Goal: Task Accomplishment & Management: Use online tool/utility

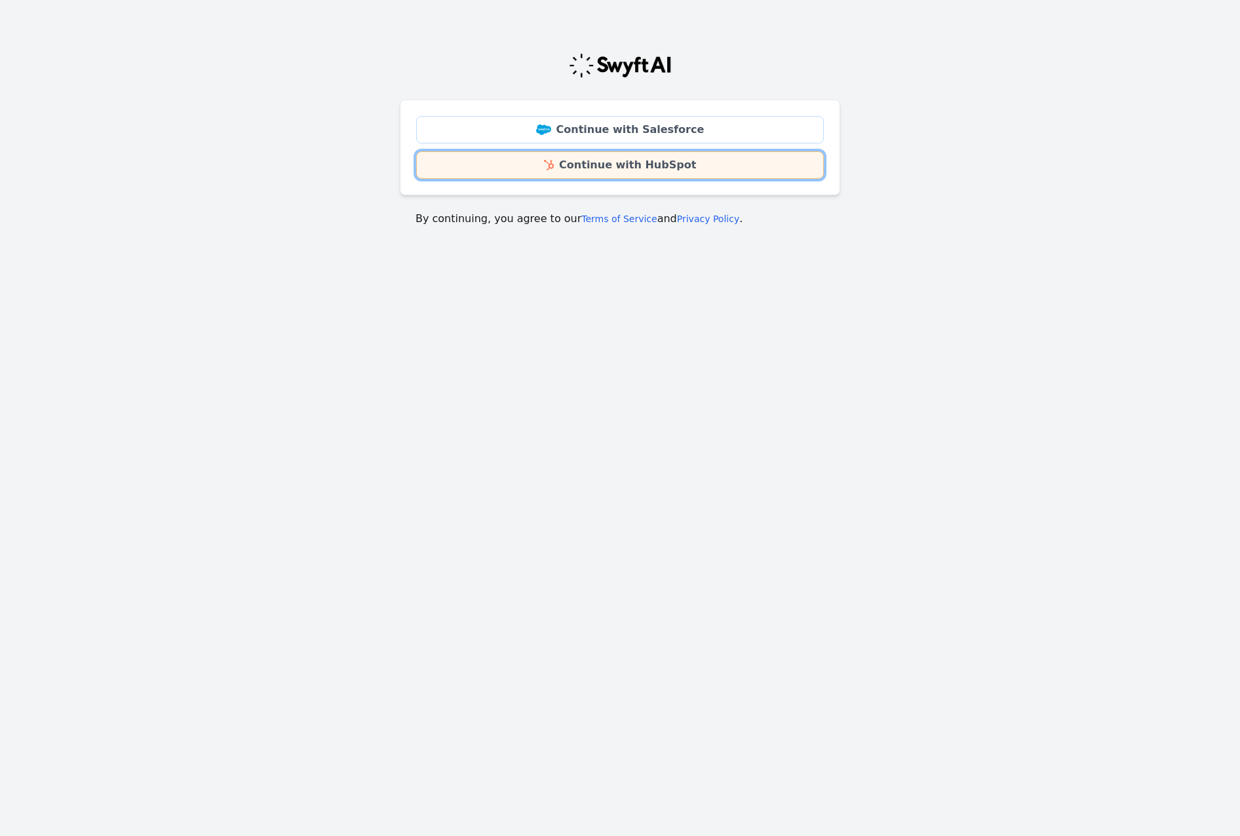
click at [590, 159] on link "Continue with HubSpot" at bounding box center [620, 165] width 408 height 28
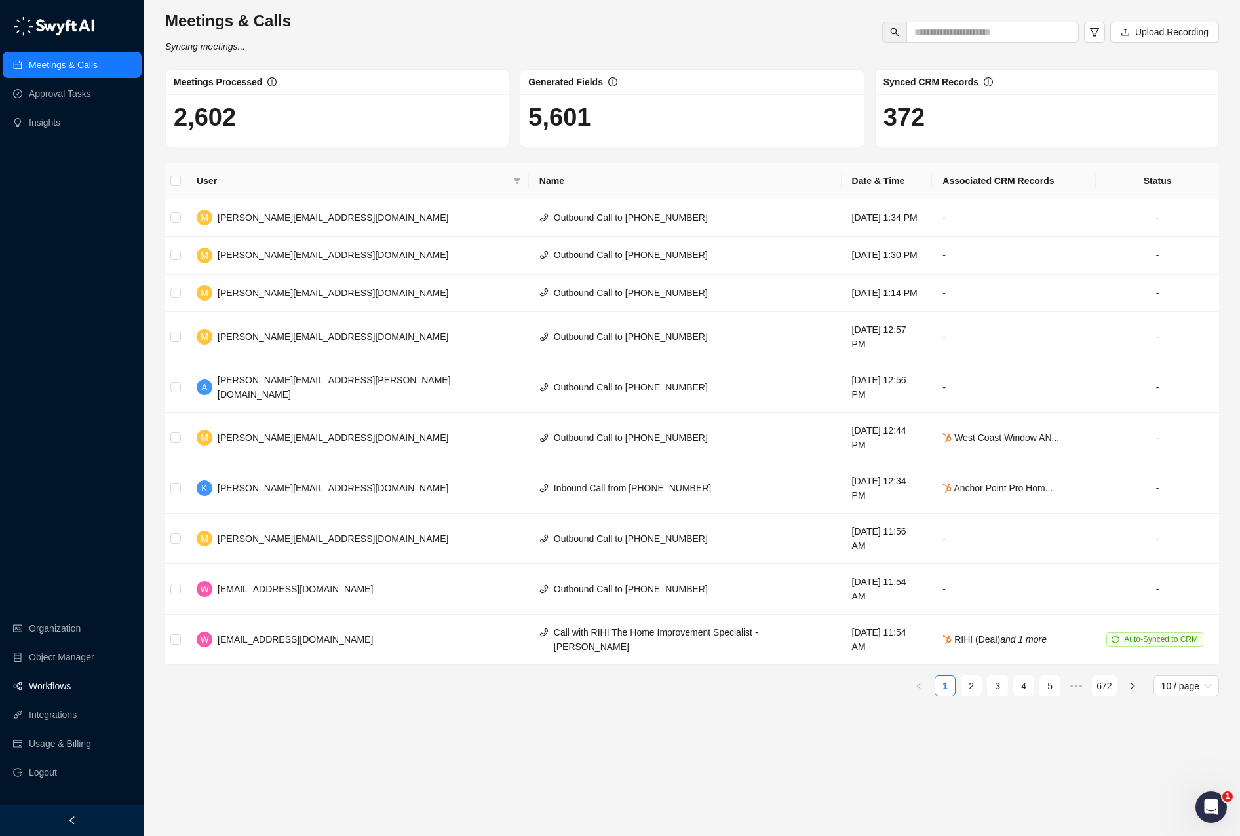
click at [42, 678] on link "Workflows" at bounding box center [50, 686] width 42 height 26
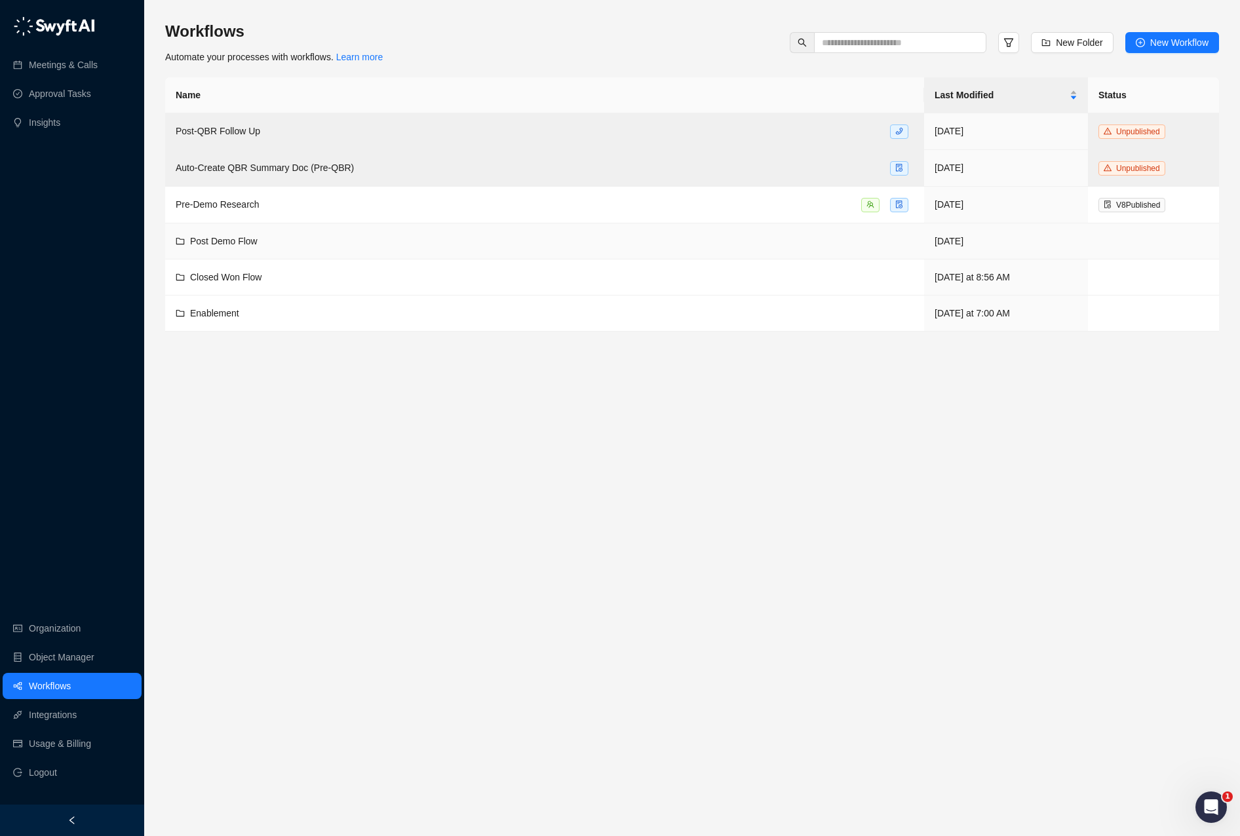
click at [247, 240] on span "Post Demo Flow" at bounding box center [224, 241] width 68 height 10
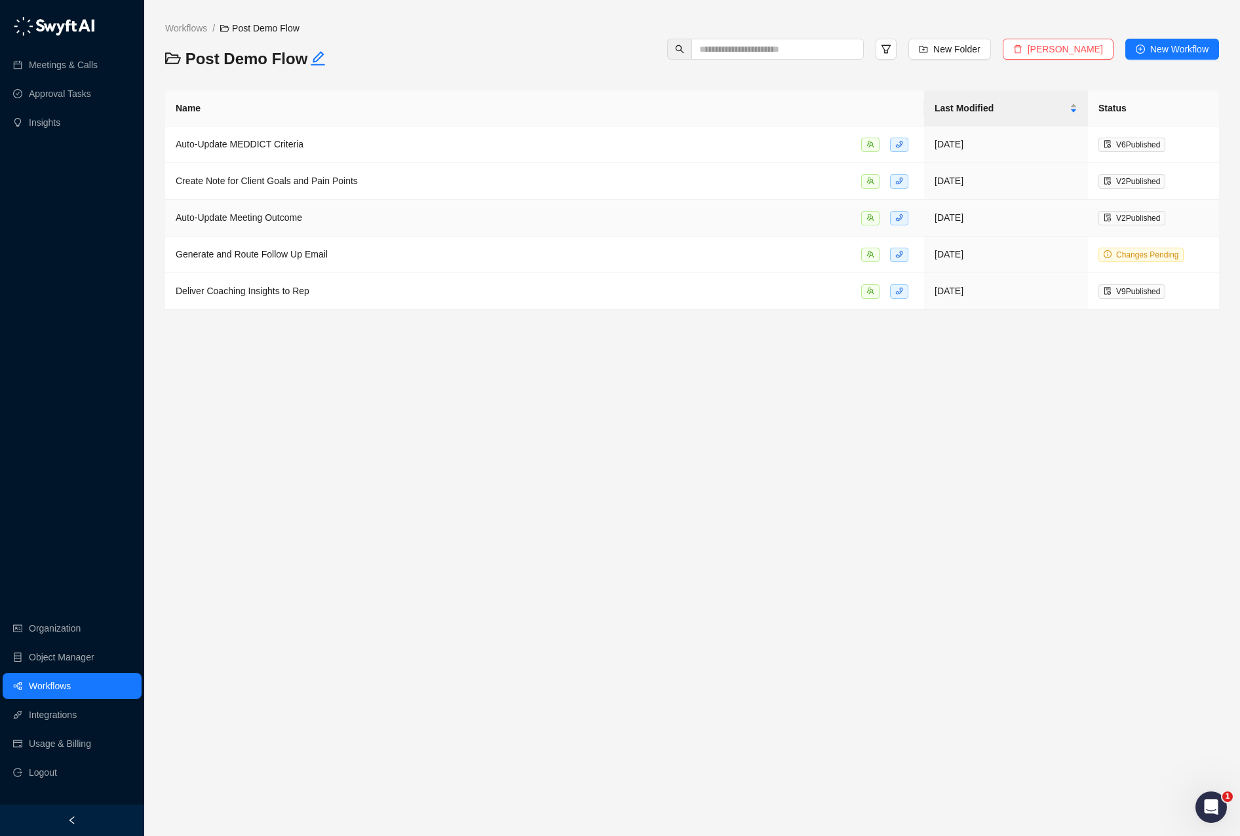
click at [469, 221] on div "Auto-Update Meeting Outcome" at bounding box center [545, 217] width 738 height 15
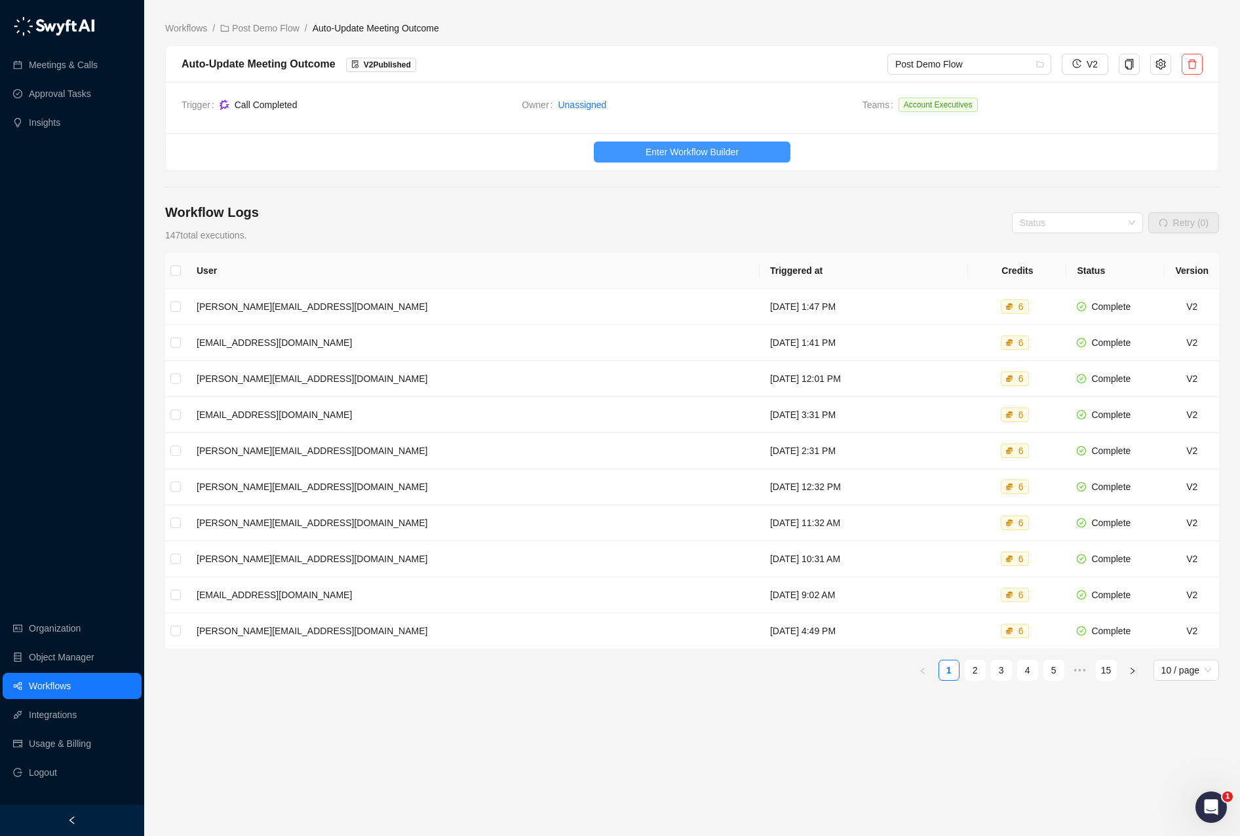
click at [699, 145] on span "Enter Workflow Builder" at bounding box center [692, 152] width 93 height 14
